Goal: Information Seeking & Learning: Learn about a topic

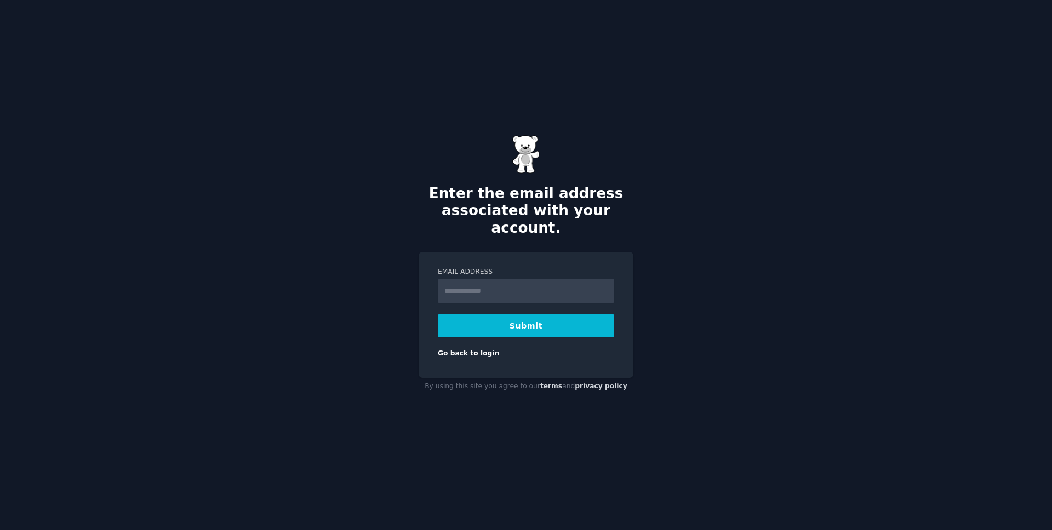
click at [533, 350] on div "Email Address Submit Go back to login" at bounding box center [526, 315] width 215 height 126
click at [472, 350] on link "Go back to login" at bounding box center [468, 354] width 61 height 8
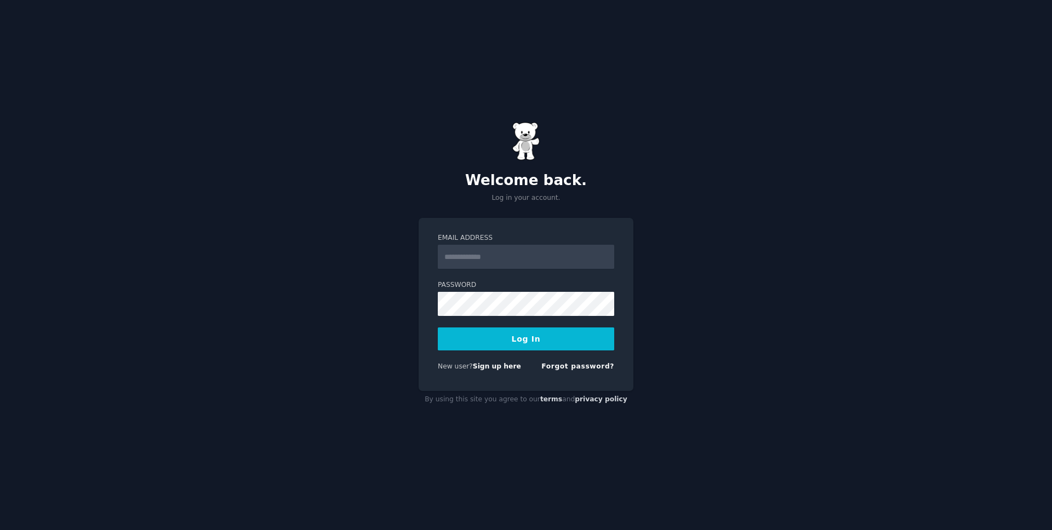
click at [658, 255] on div "Welcome back. Log in your account. Email Address Password Log In New user? Sign…" at bounding box center [526, 265] width 1052 height 530
click at [513, 364] on link "Sign up here" at bounding box center [497, 367] width 48 height 8
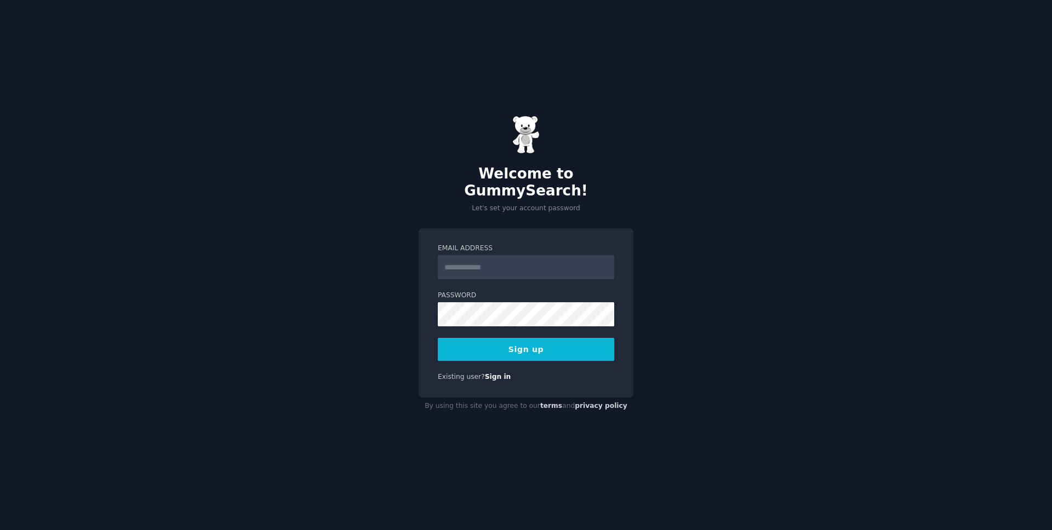
click at [506, 266] on input "Email Address" at bounding box center [526, 267] width 176 height 24
click at [458, 261] on input "**********" at bounding box center [526, 267] width 176 height 24
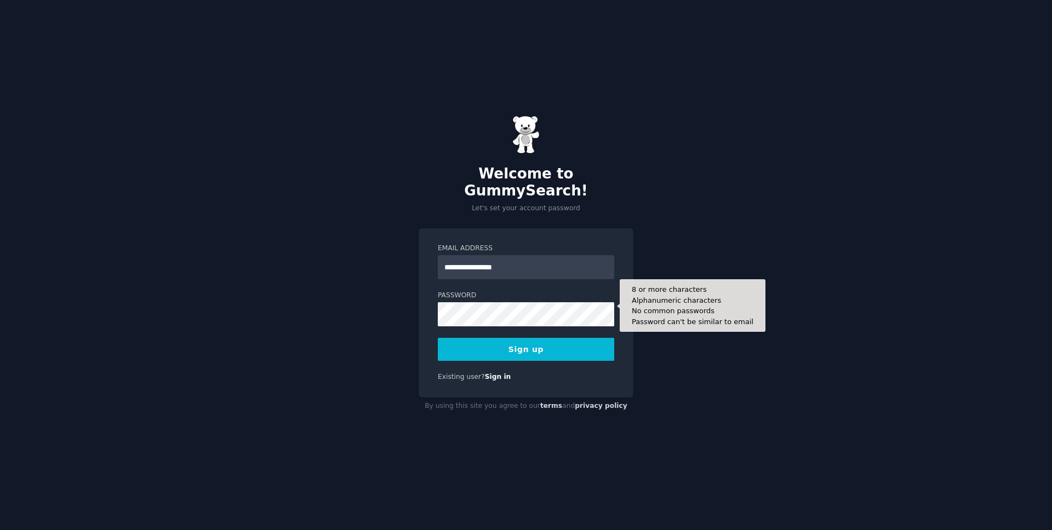
type input "**********"
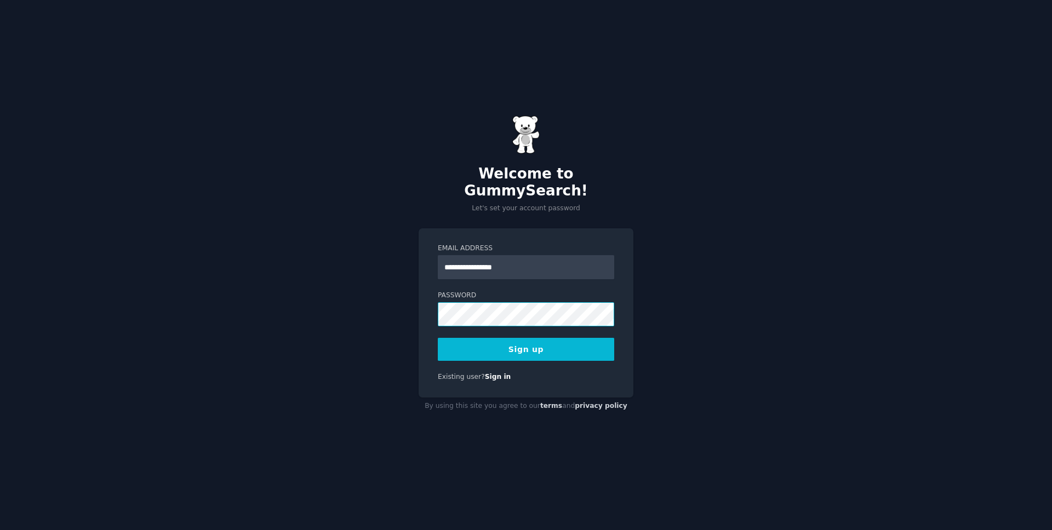
click at [411, 307] on div "**********" at bounding box center [526, 265] width 1052 height 530
click at [392, 304] on div "**********" at bounding box center [526, 265] width 1052 height 530
click at [522, 341] on button "Sign up" at bounding box center [526, 349] width 176 height 23
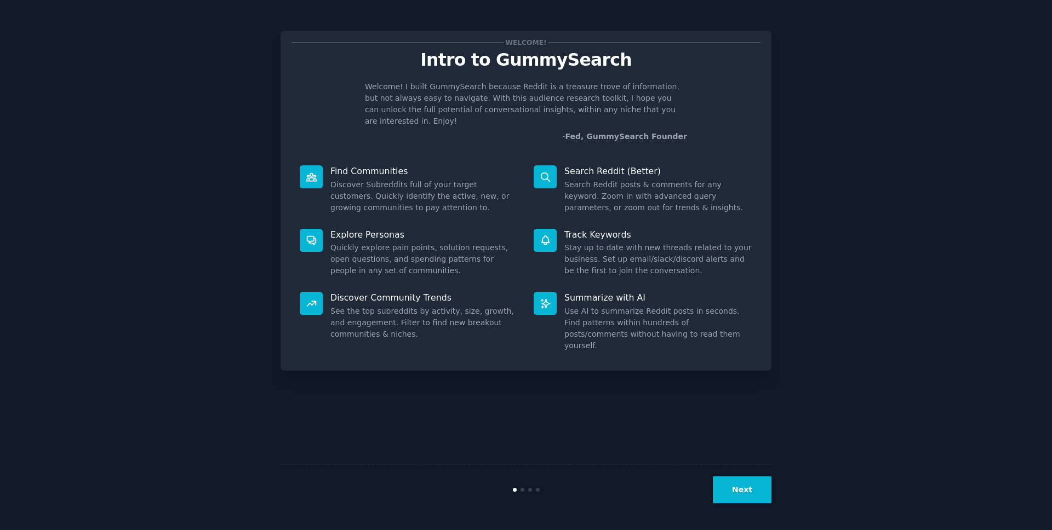
click at [747, 493] on button "Next" at bounding box center [742, 490] width 59 height 27
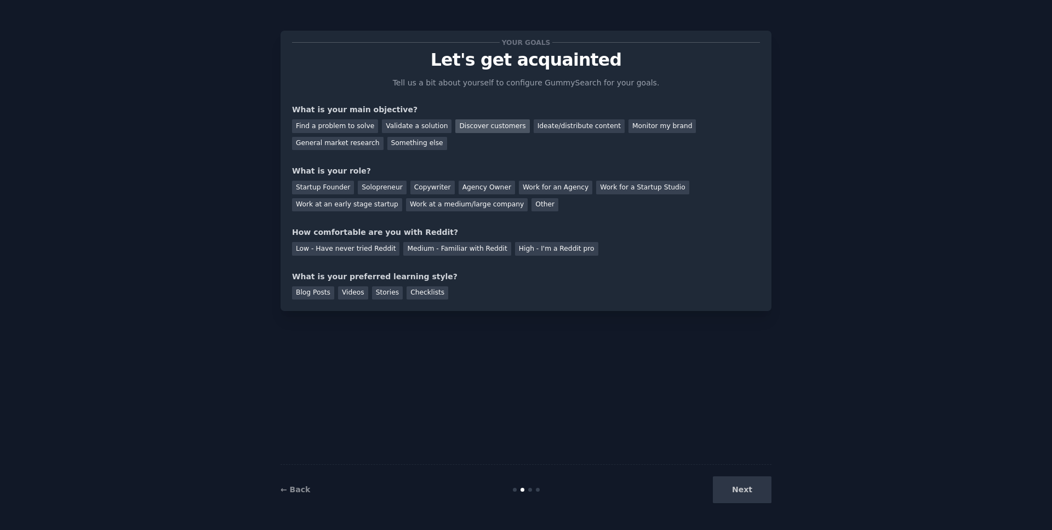
click at [476, 123] on div "Discover customers" at bounding box center [492, 126] width 74 height 14
click at [345, 207] on div "Work at an early stage startup" at bounding box center [347, 205] width 110 height 14
click at [416, 250] on div "Medium - Familiar with Reddit" at bounding box center [456, 249] width 107 height 14
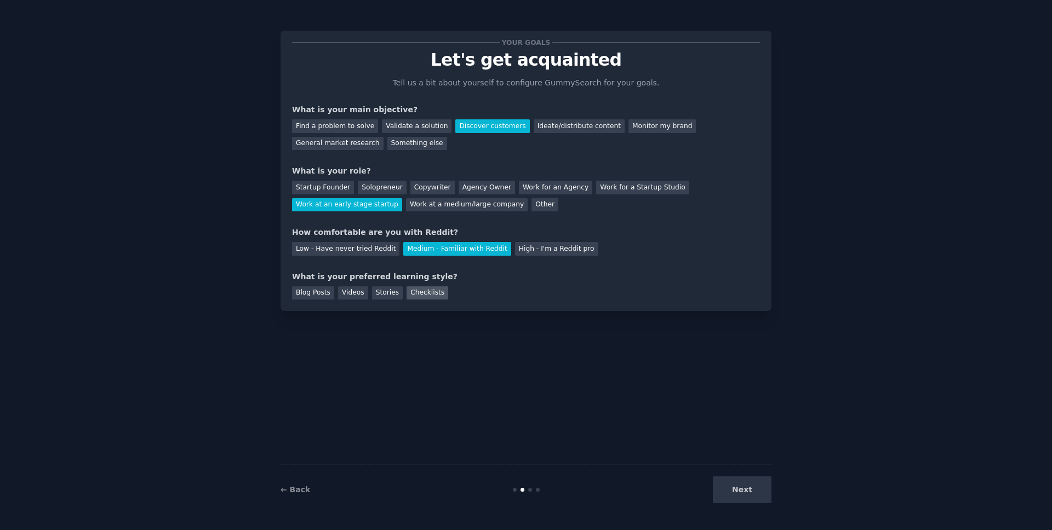
click at [421, 295] on div "Checklists" at bounding box center [428, 294] width 42 height 14
click at [749, 487] on button "Next" at bounding box center [742, 490] width 59 height 27
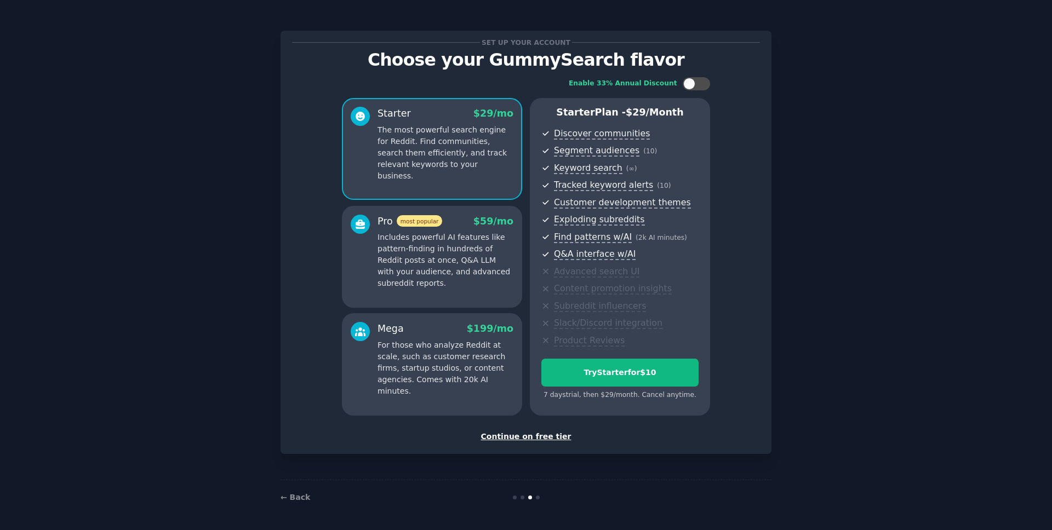
click at [549, 437] on div "Continue on free tier" at bounding box center [526, 437] width 468 height 12
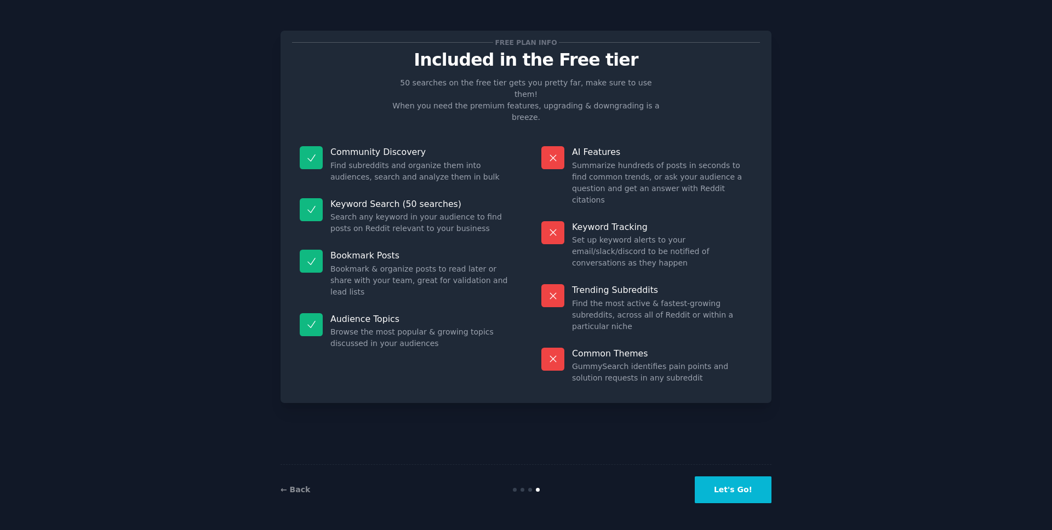
click at [738, 489] on button "Let's Go!" at bounding box center [733, 490] width 77 height 27
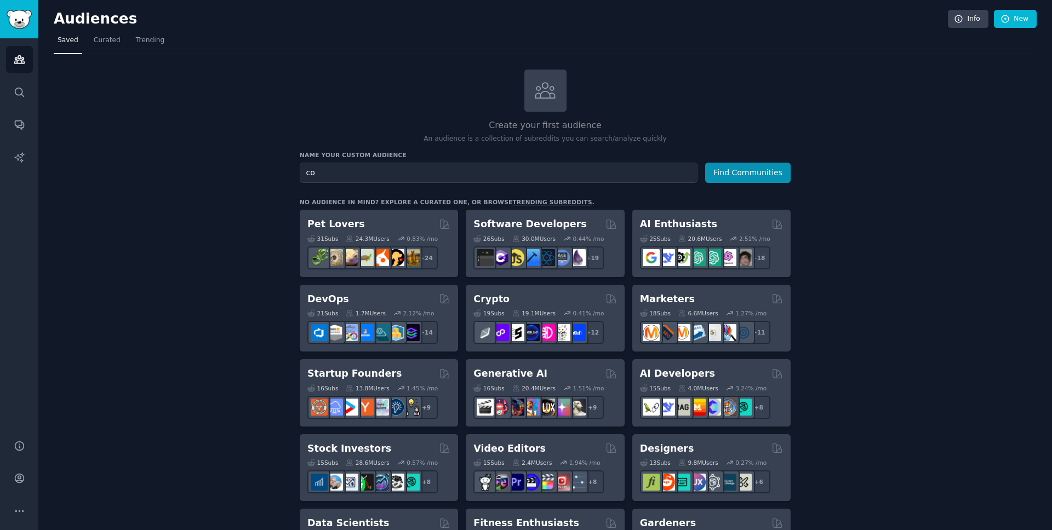
type input "c"
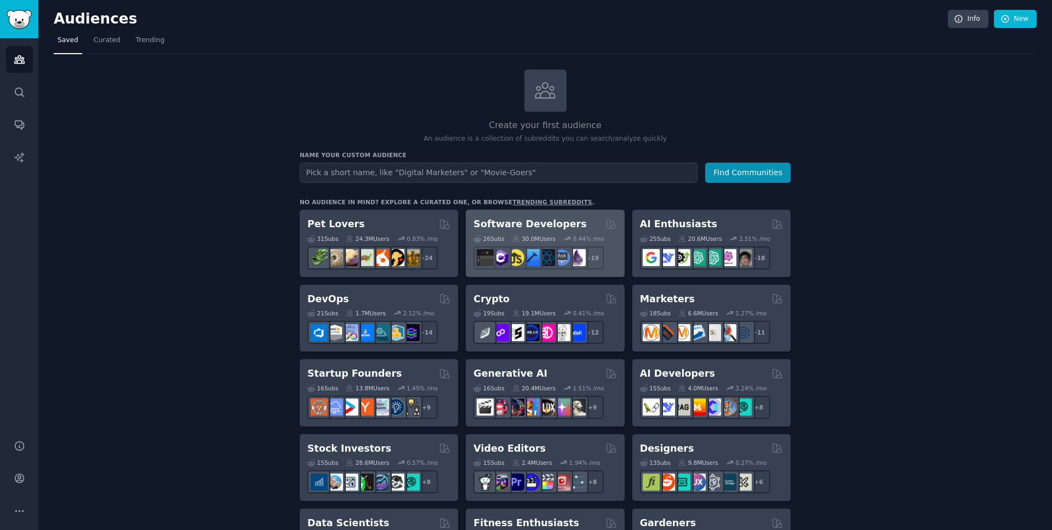
click at [534, 225] on h2 "Software Developers" at bounding box center [529, 225] width 113 height 14
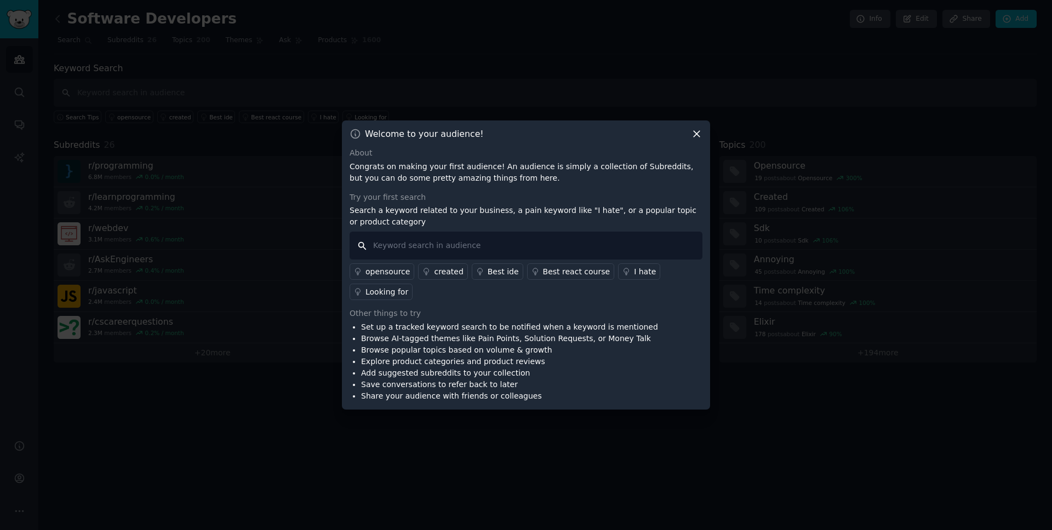
click at [488, 244] on input "text" at bounding box center [526, 246] width 353 height 28
type input "developer metrics"
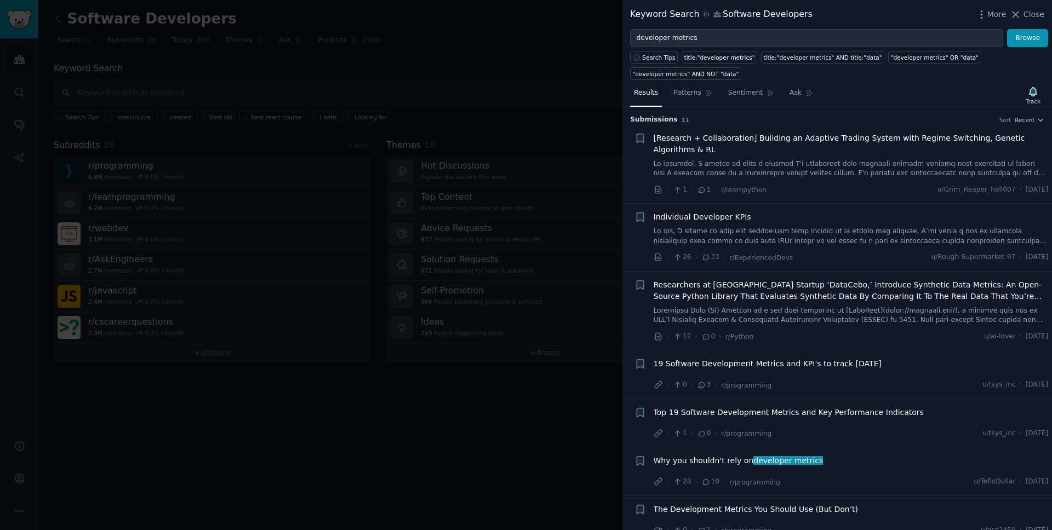
click at [759, 364] on span "19 Software Development Metrics and KPI's to track [DATE]" at bounding box center [768, 364] width 228 height 12
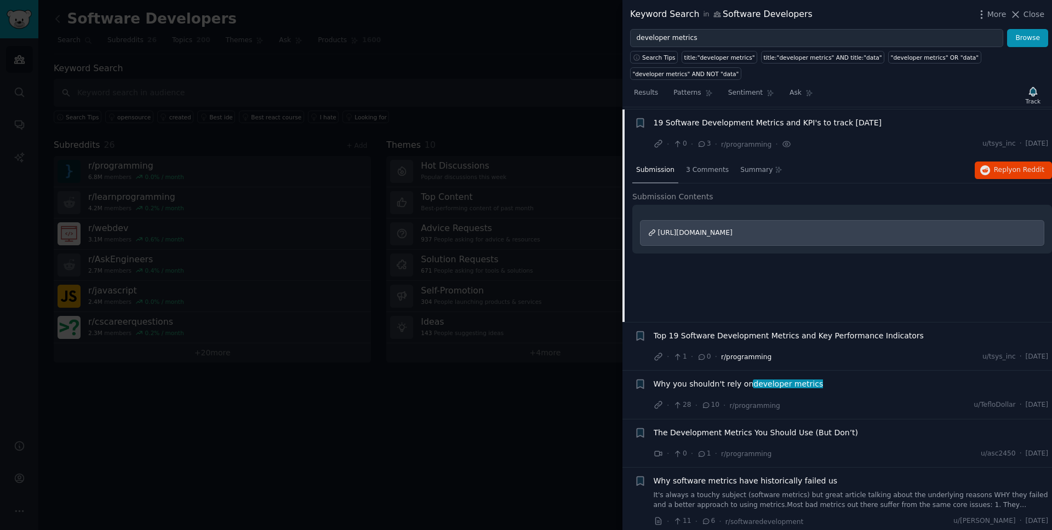
scroll to position [243, 0]
click at [733, 230] on span "[URL][DOMAIN_NAME]" at bounding box center [695, 231] width 75 height 8
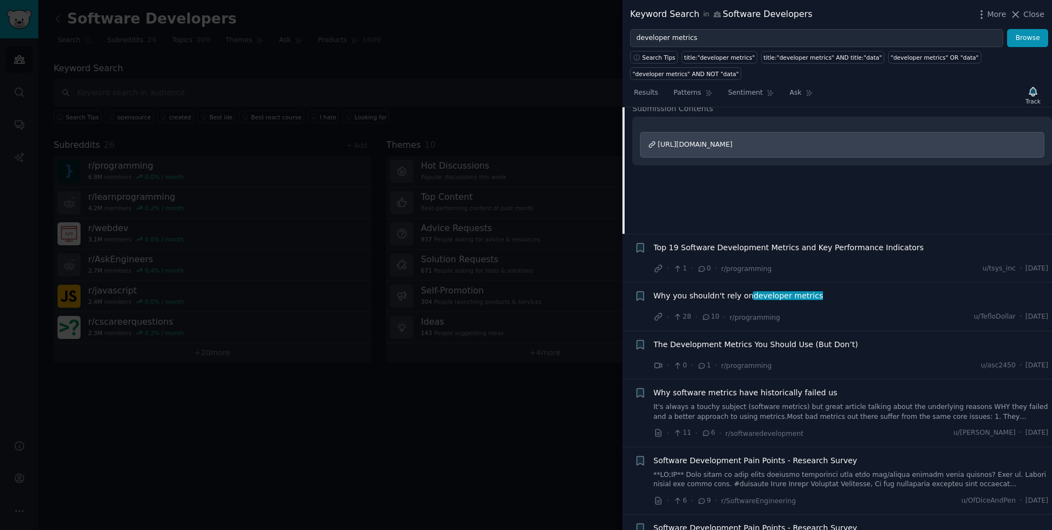
scroll to position [321, 0]
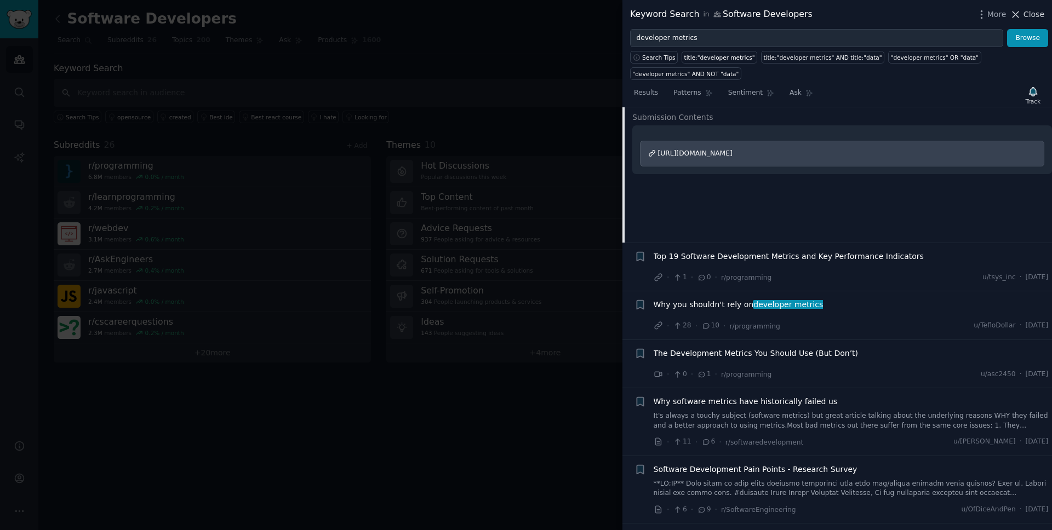
click at [1032, 12] on span "Close" at bounding box center [1034, 15] width 21 height 12
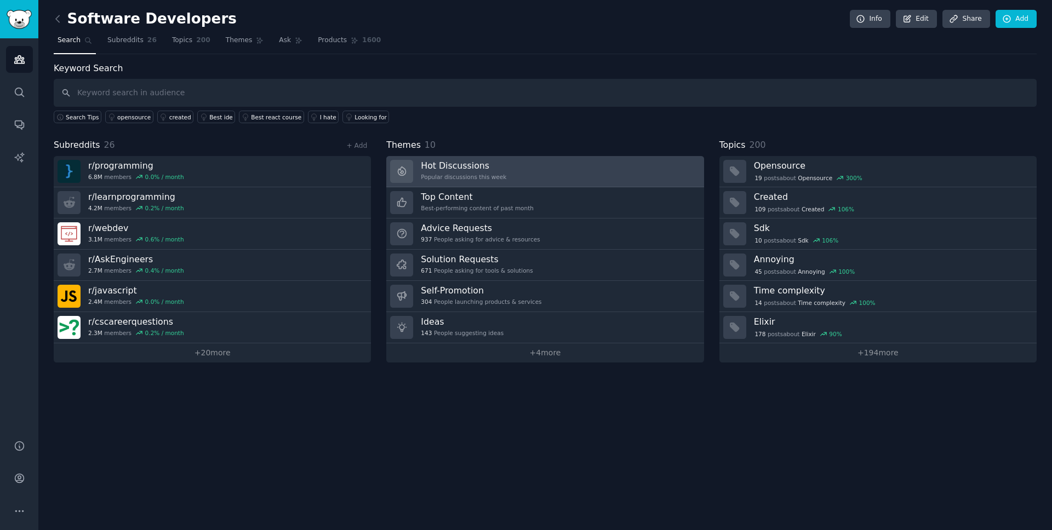
click at [458, 168] on h3 "Hot Discussions" at bounding box center [463, 166] width 85 height 12
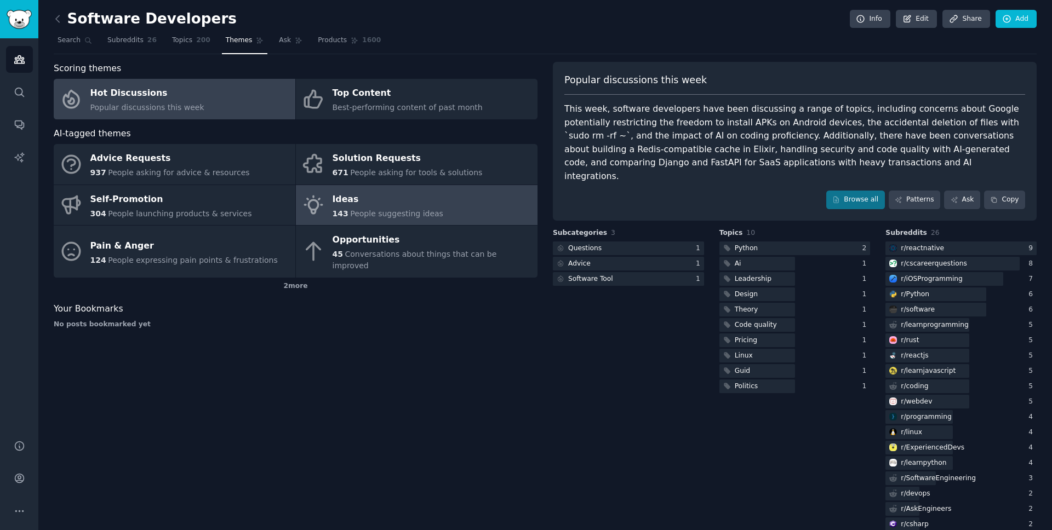
click at [370, 206] on div "Ideas" at bounding box center [388, 200] width 111 height 18
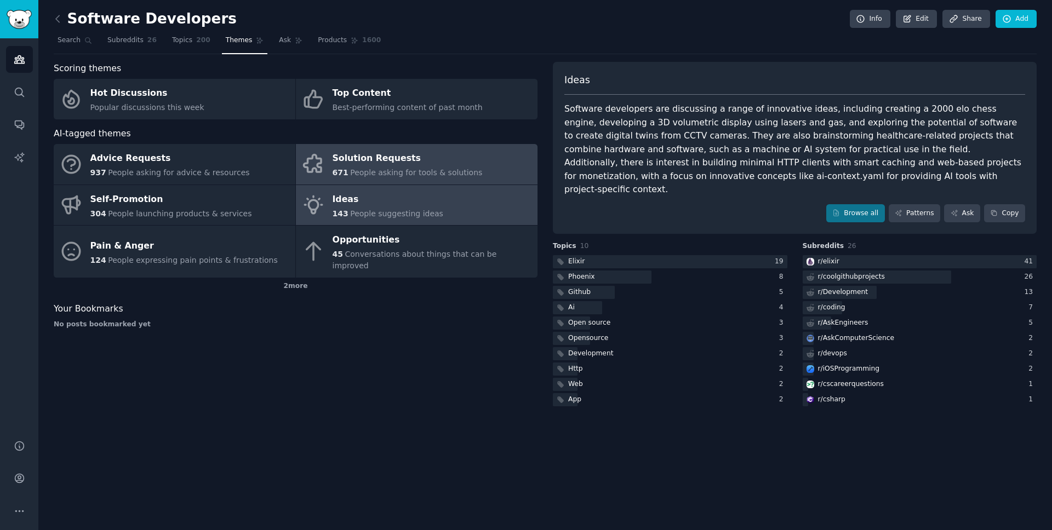
click at [397, 167] on div "671 People asking for tools & solutions" at bounding box center [408, 173] width 150 height 12
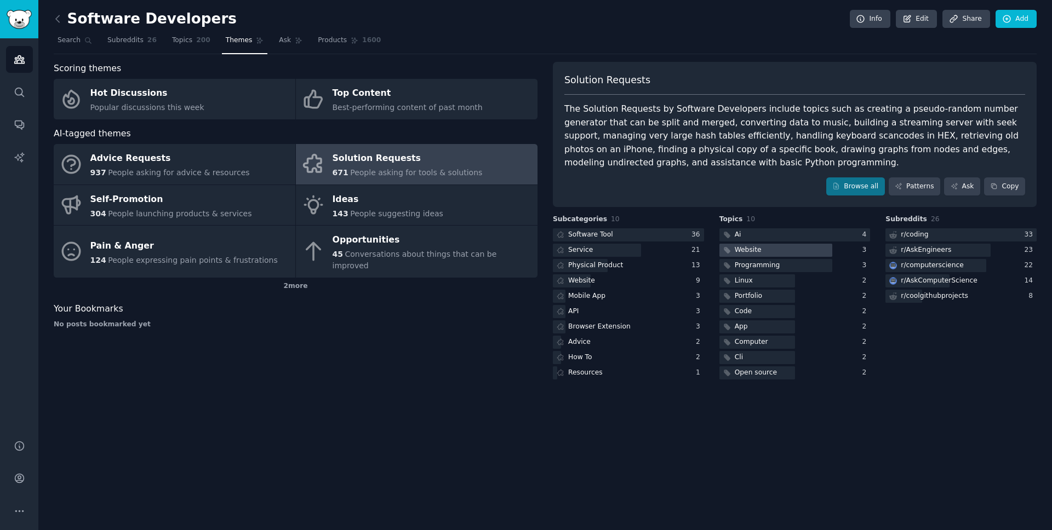
click at [760, 251] on div "Website" at bounding box center [748, 251] width 27 height 10
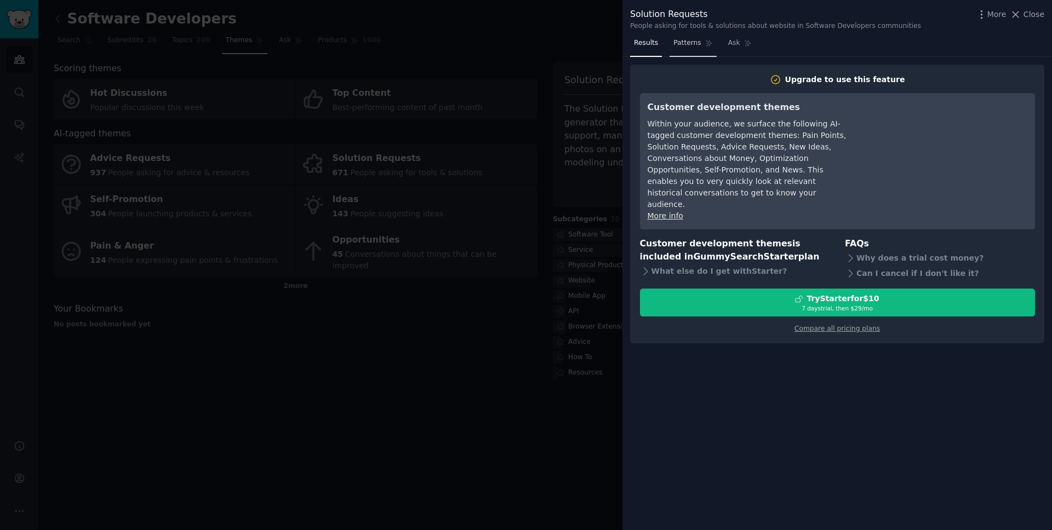
click at [687, 39] on span "Patterns" at bounding box center [687, 43] width 27 height 10
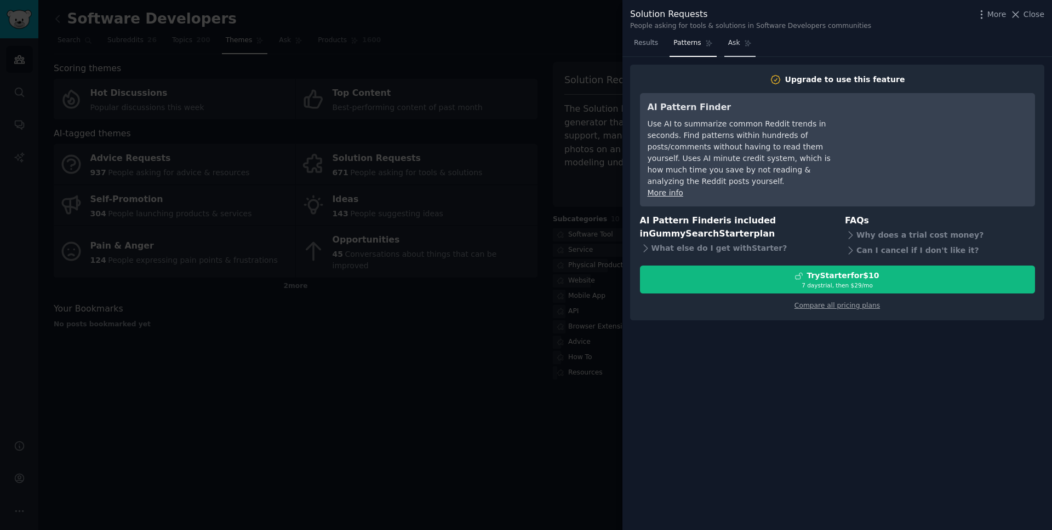
click at [734, 45] on span "Ask" at bounding box center [734, 43] width 12 height 10
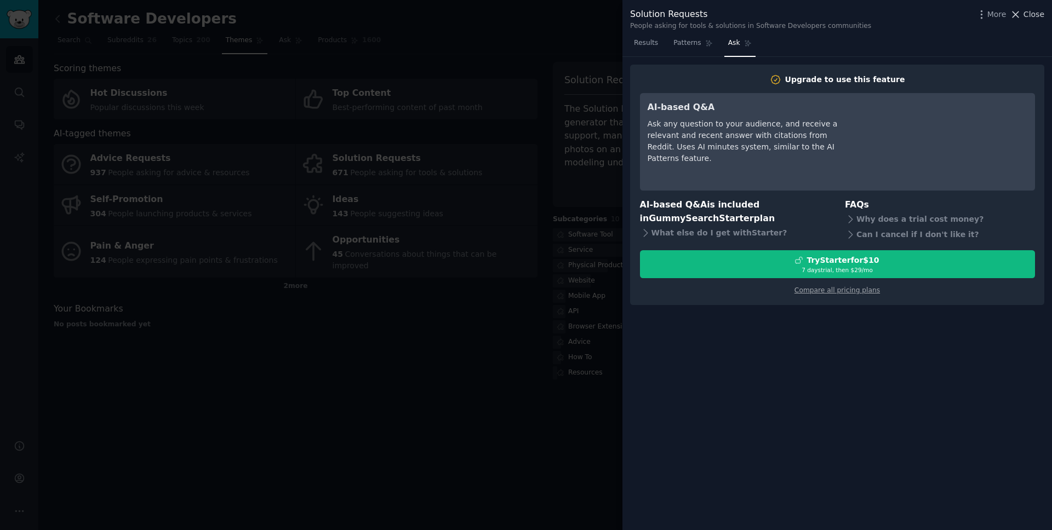
click at [1030, 15] on span "Close" at bounding box center [1034, 15] width 21 height 12
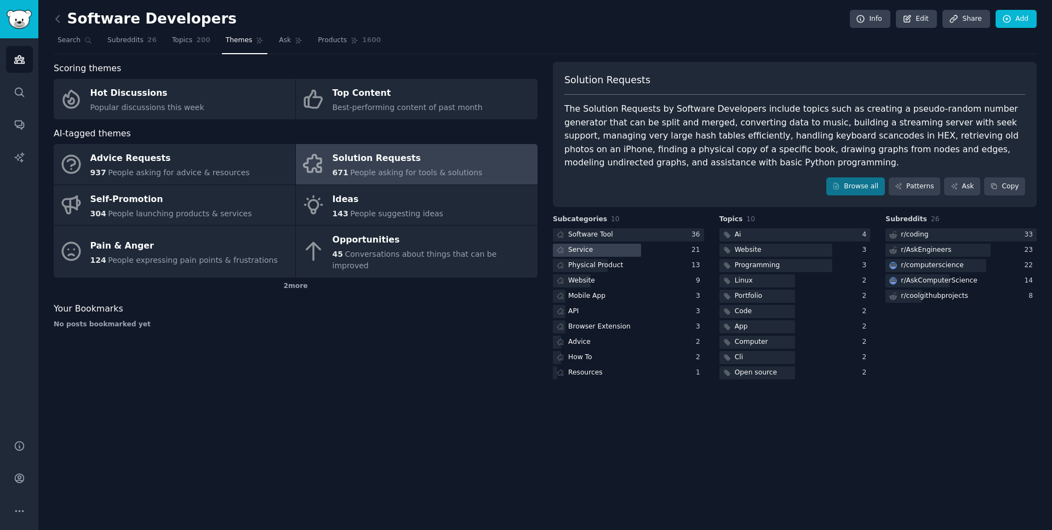
click at [588, 252] on div "Service" at bounding box center [580, 251] width 25 height 10
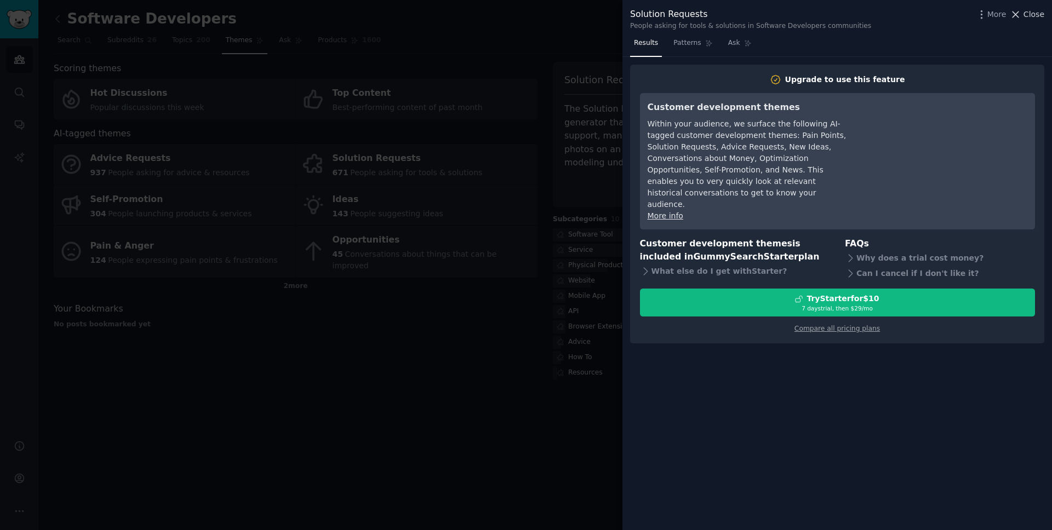
click at [1034, 13] on span "Close" at bounding box center [1034, 15] width 21 height 12
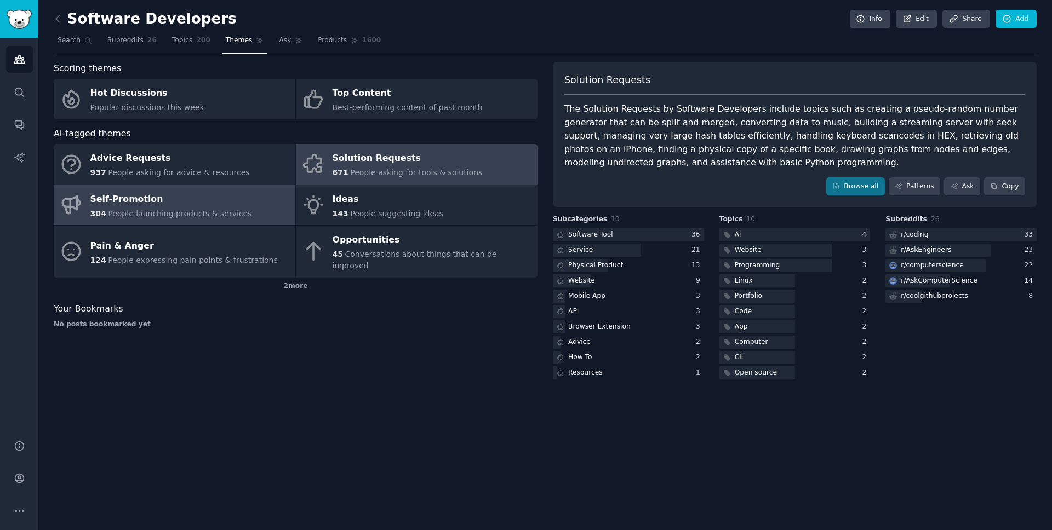
click at [189, 205] on div "Self-Promotion" at bounding box center [171, 200] width 162 height 18
